Goal: Information Seeking & Learning: Check status

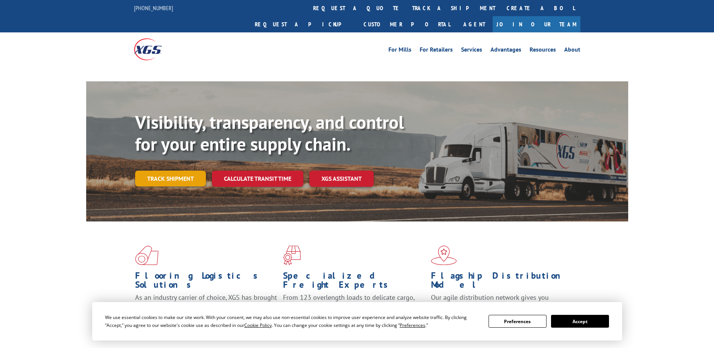
click at [167, 170] on link "Track shipment" at bounding box center [170, 178] width 71 height 16
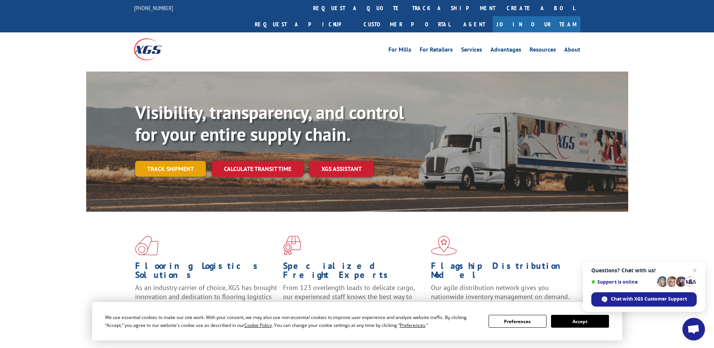
click at [161, 161] on link "Track shipment" at bounding box center [170, 169] width 71 height 16
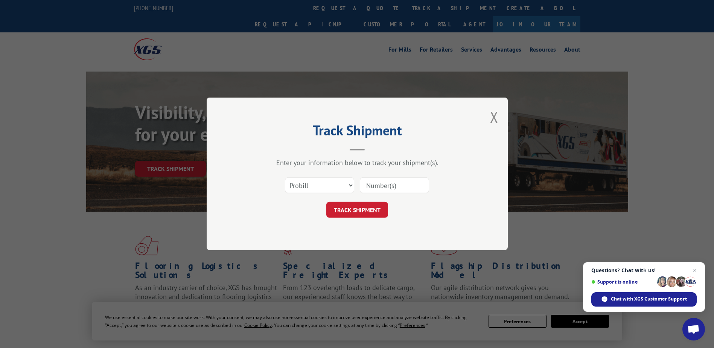
click at [391, 186] on input at bounding box center [394, 186] width 69 height 16
paste input "Xpress Global Systems, LLC"
drag, startPoint x: 363, startPoint y: 184, endPoint x: 435, endPoint y: 185, distance: 72.2
click at [435, 185] on div "Select category... Probill BOL PO Xpress Global Systems, LLC" at bounding box center [357, 185] width 226 height 25
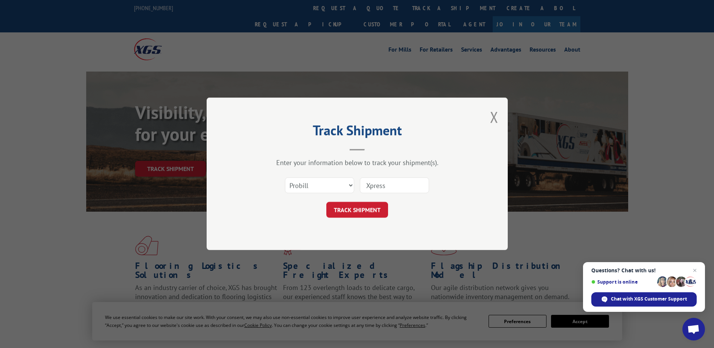
scroll to position [0, 0]
type input "X"
click at [425, 183] on input at bounding box center [394, 186] width 69 height 16
paste input "17565156"
type input "17565156"
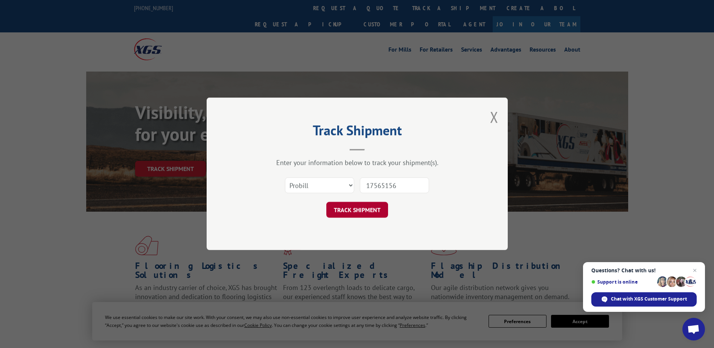
click at [363, 210] on button "TRACK SHIPMENT" at bounding box center [357, 210] width 62 height 16
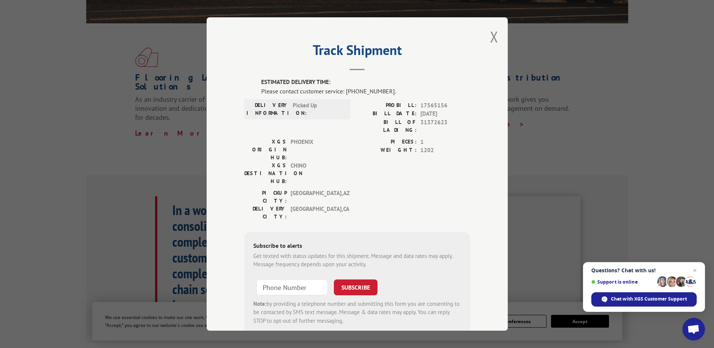
scroll to position [75, 0]
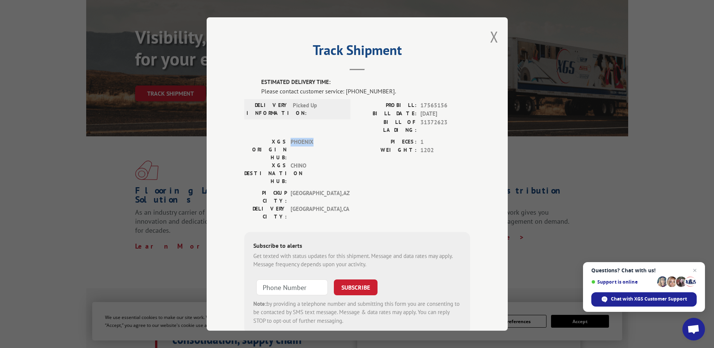
drag, startPoint x: 288, startPoint y: 134, endPoint x: 310, endPoint y: 133, distance: 22.2
click at [310, 138] on span "PHOENIX" at bounding box center [315, 150] width 51 height 24
copy span "PHOENIX"
drag, startPoint x: 288, startPoint y: 143, endPoint x: 321, endPoint y: 143, distance: 33.5
click at [321, 161] on span "CHINO" at bounding box center [315, 173] width 51 height 24
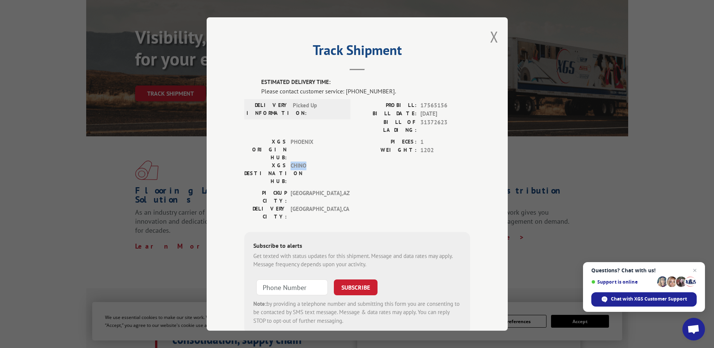
copy span "CHINO"
click at [365, 189] on div "PICKUP CITY: TUCSON , AZ DELIVERY CITY: SIMI VALLEY , CA" at bounding box center [357, 206] width 226 height 35
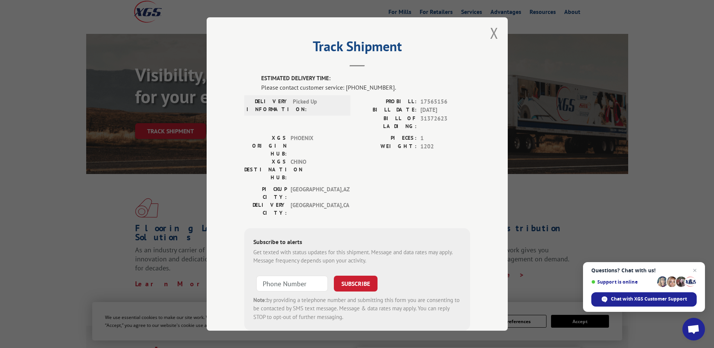
scroll to position [0, 0]
